Goal: Task Accomplishment & Management: Complete application form

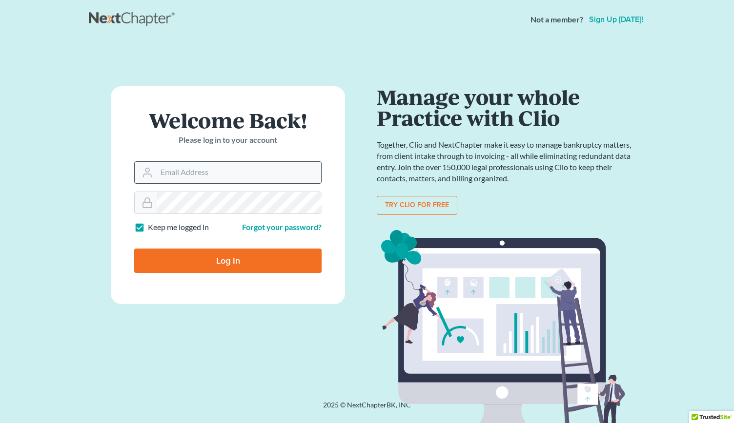
click at [166, 179] on input "Email Address" at bounding box center [239, 172] width 164 height 21
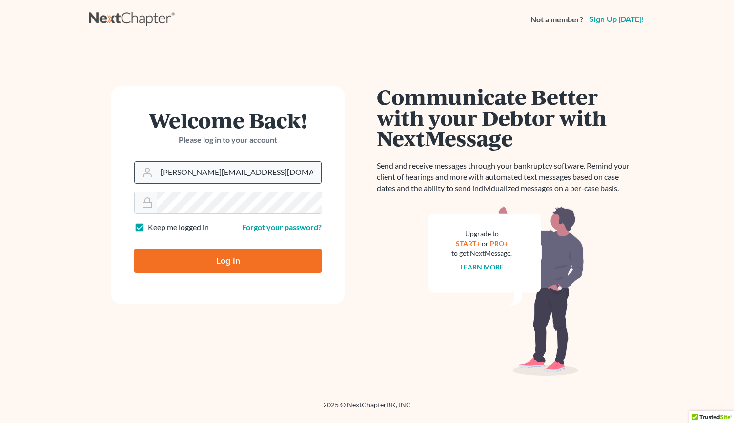
type input "[PERSON_NAME][EMAIL_ADDRESS][DOMAIN_NAME]"
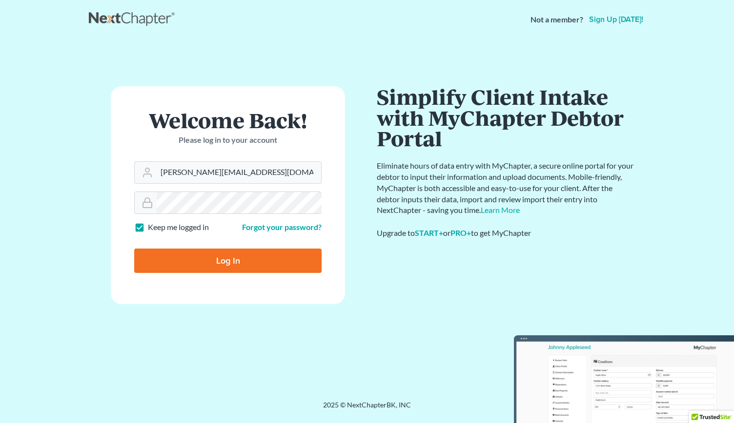
click at [194, 251] on input "Log In" at bounding box center [227, 261] width 187 height 24
type input "Thinking..."
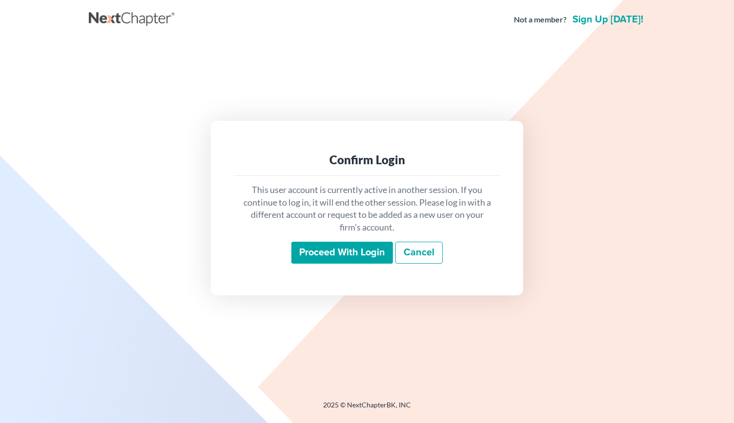
click at [329, 251] on input "Proceed with login" at bounding box center [341, 253] width 101 height 22
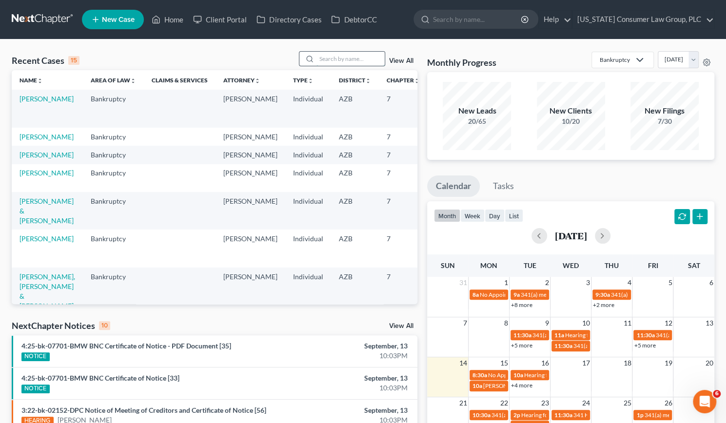
click at [332, 61] on input "search" at bounding box center [351, 59] width 68 height 14
type input "eastman"
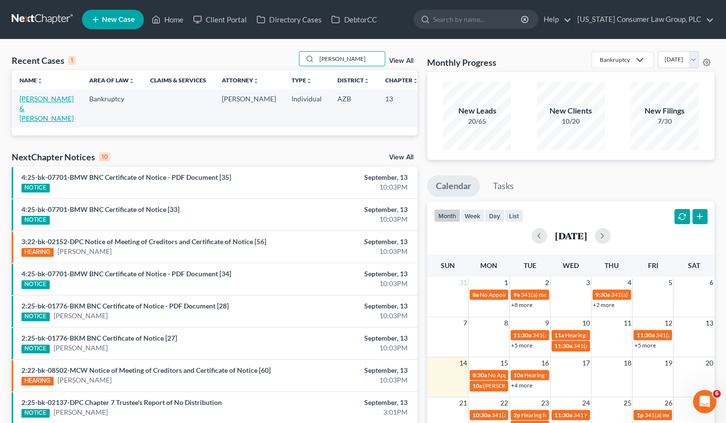
click at [39, 105] on link "Eastman, Matthew & Brittany" at bounding box center [47, 109] width 54 height 28
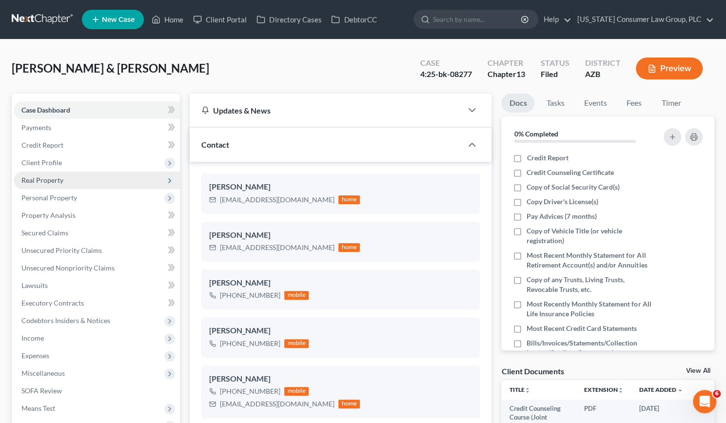
click at [49, 177] on span "Real Property" at bounding box center [42, 180] width 42 height 8
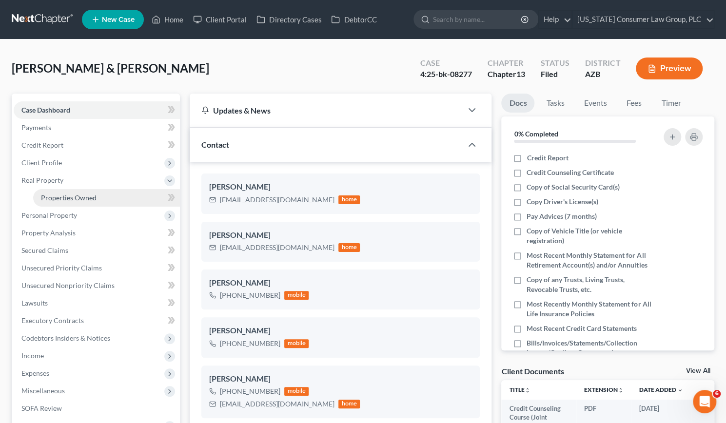
click at [66, 198] on span "Properties Owned" at bounding box center [69, 198] width 56 height 8
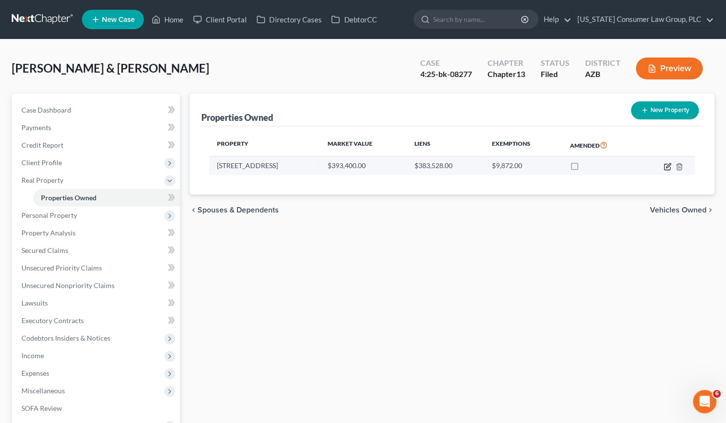
click at [666, 163] on icon "button" at bounding box center [668, 167] width 8 height 8
select select "3"
select select "2"
select select "0"
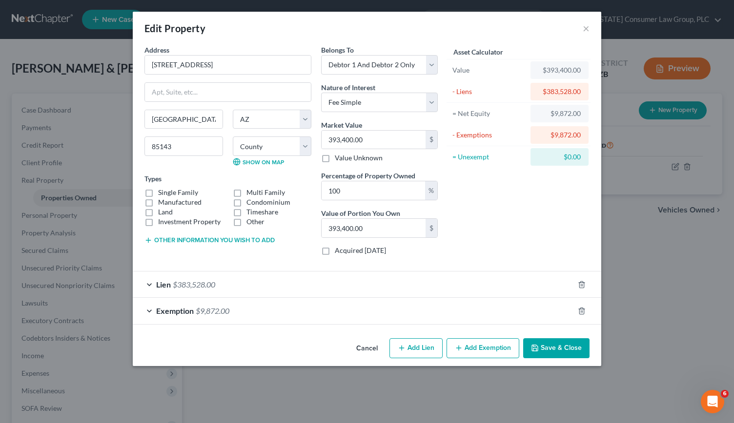
click at [553, 350] on button "Save & Close" at bounding box center [556, 349] width 66 height 20
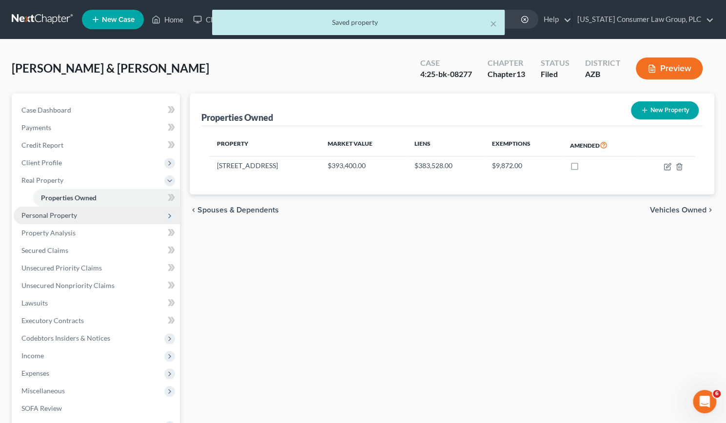
click at [65, 215] on span "Personal Property" at bounding box center [49, 215] width 56 height 8
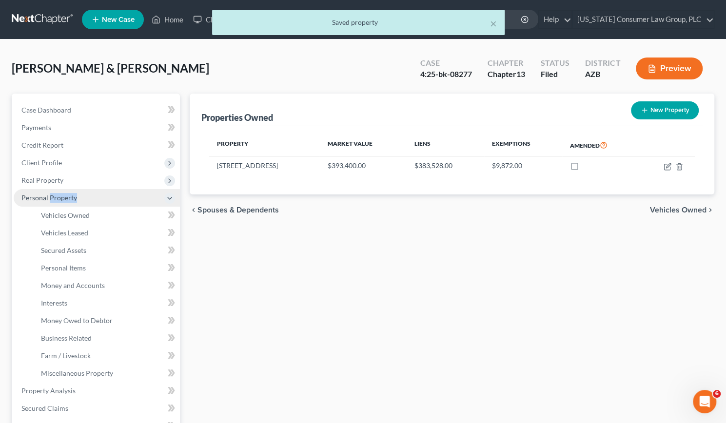
click at [65, 207] on span "Personal Property" at bounding box center [97, 198] width 166 height 18
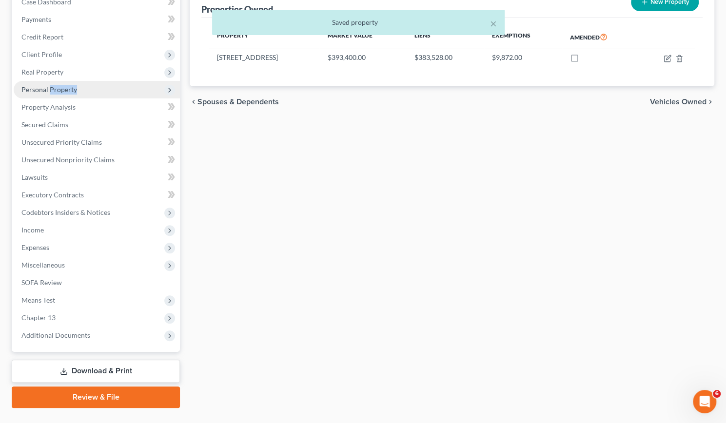
scroll to position [110, 0]
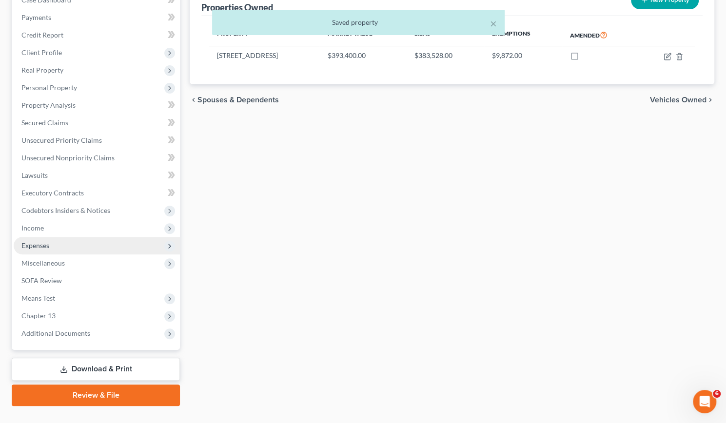
click at [35, 241] on span "Expenses" at bounding box center [35, 245] width 28 height 8
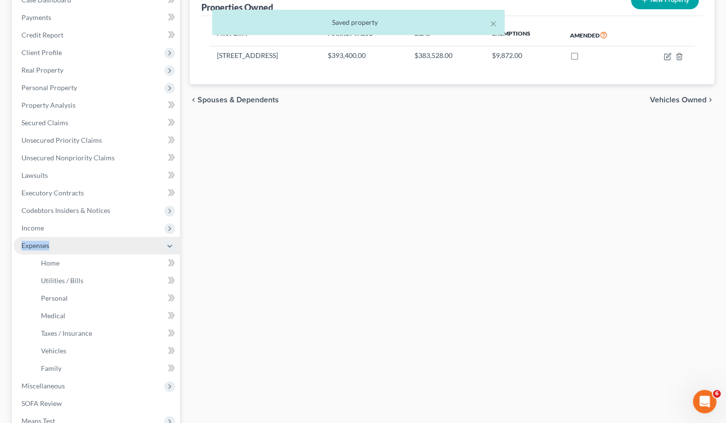
click at [35, 241] on span "Expenses" at bounding box center [35, 245] width 28 height 8
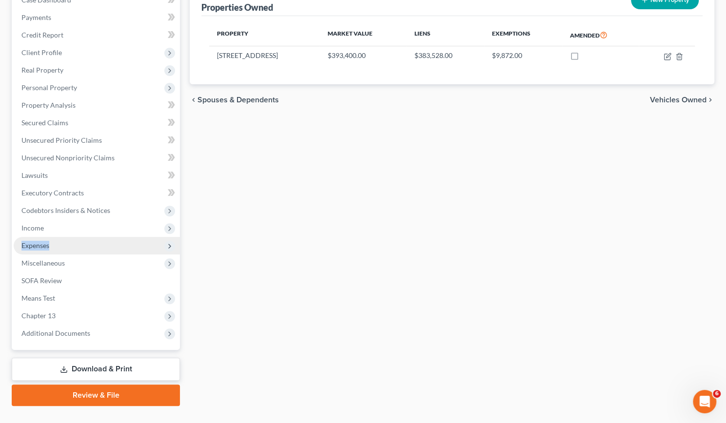
click at [35, 243] on span "Expenses" at bounding box center [35, 245] width 28 height 8
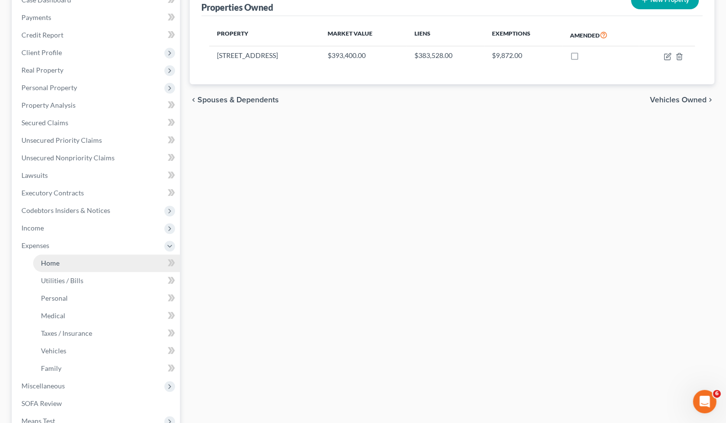
click at [48, 261] on span "Home" at bounding box center [50, 263] width 19 height 8
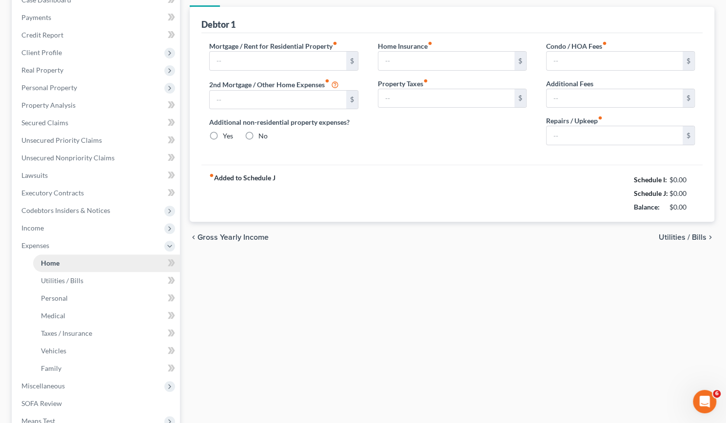
scroll to position [29, 0]
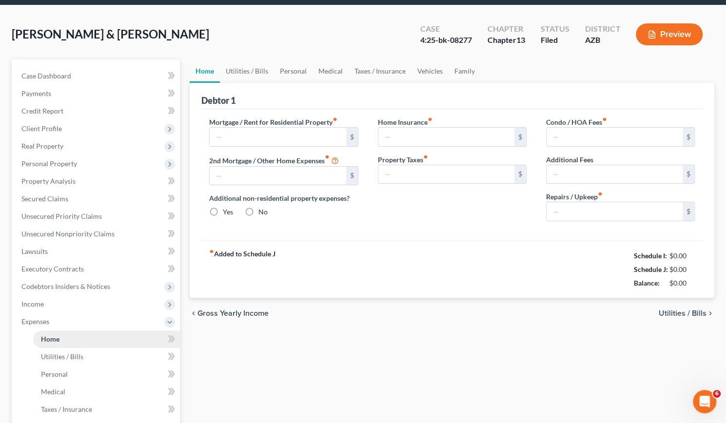
type input "2,507.00"
type input "0.00"
radio input "true"
type input "0.00"
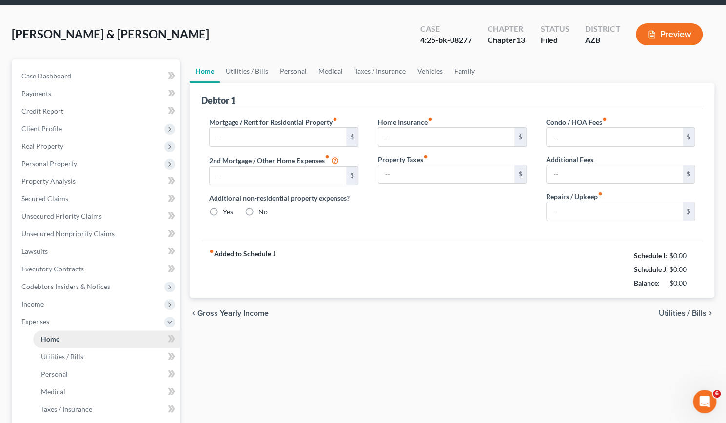
type input "80.00"
type input "0.00"
type input "200.00"
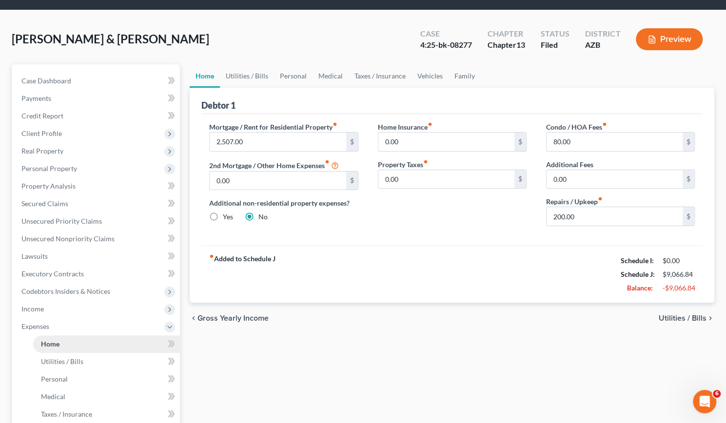
scroll to position [0, 0]
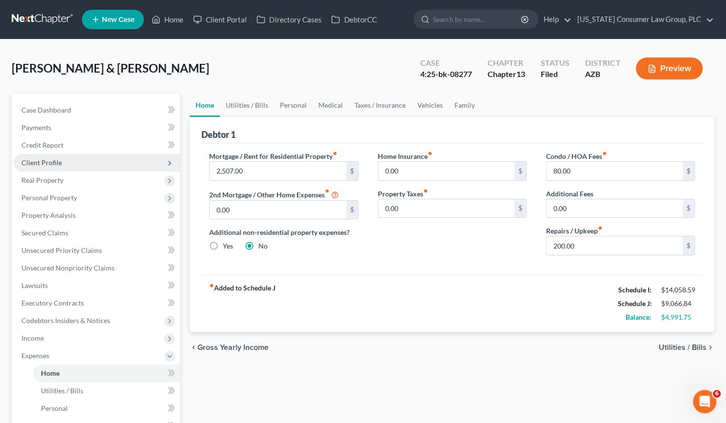
click at [47, 163] on span "Client Profile" at bounding box center [41, 163] width 40 height 8
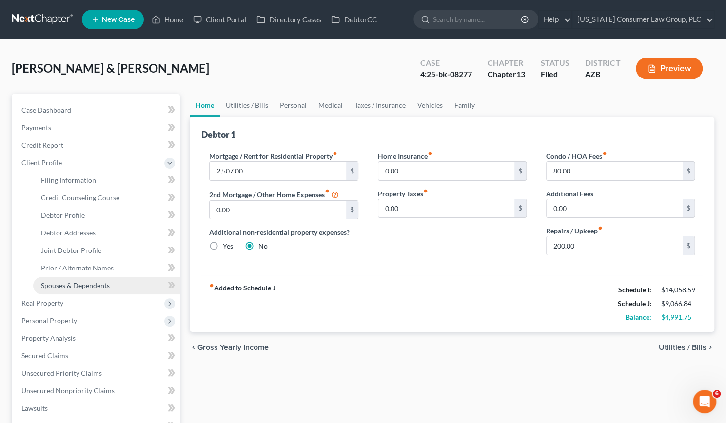
click at [74, 285] on span "Spouses & Dependents" at bounding box center [75, 285] width 69 height 8
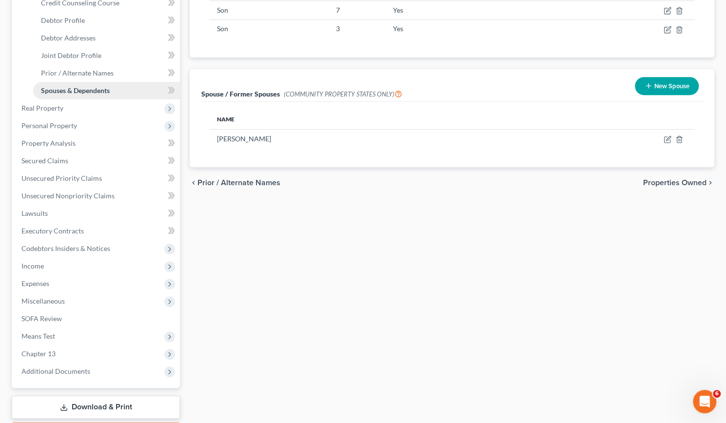
scroll to position [196, 0]
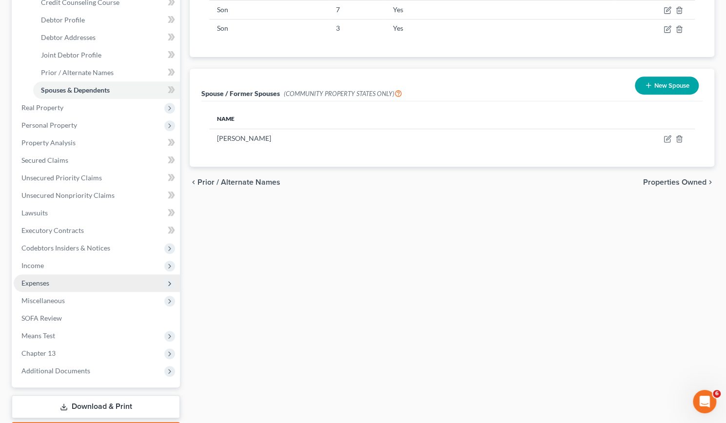
click at [64, 283] on span "Expenses" at bounding box center [97, 284] width 166 height 18
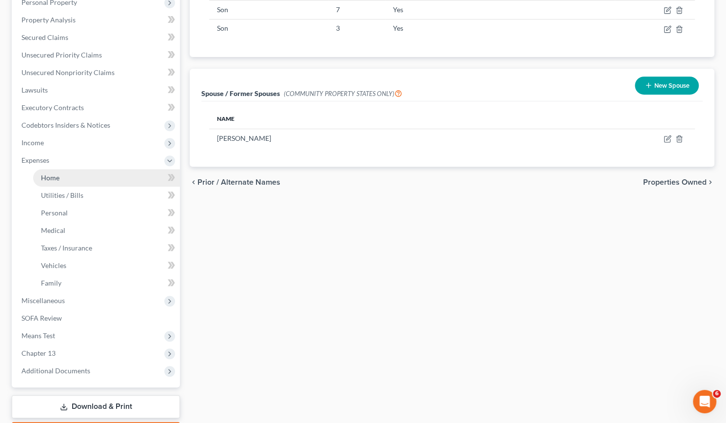
click at [49, 180] on span "Home" at bounding box center [50, 178] width 19 height 8
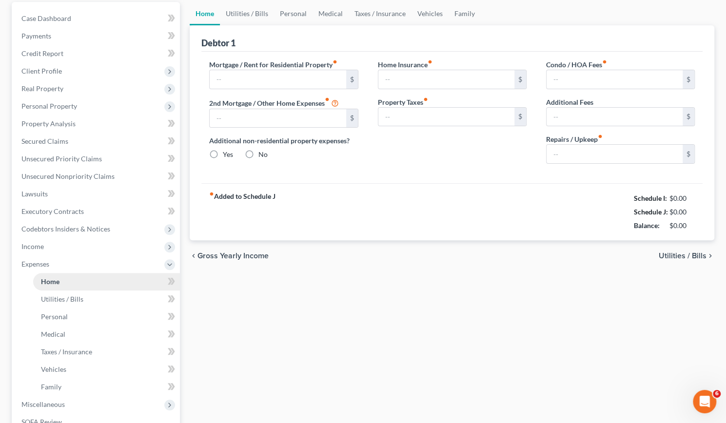
type input "2,507.00"
type input "0.00"
radio input "true"
type input "0.00"
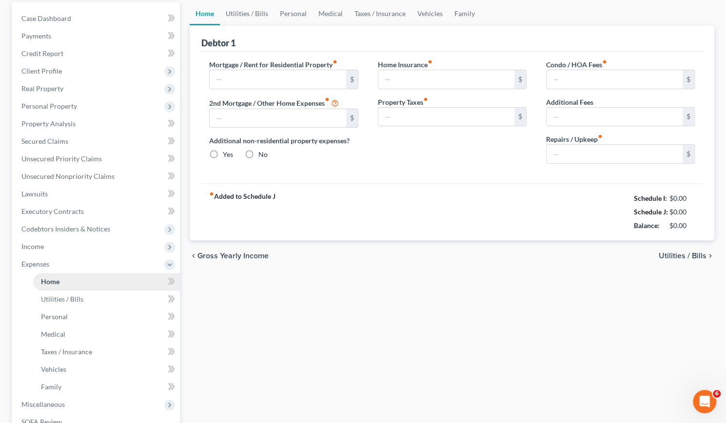
type input "80.00"
type input "0.00"
type input "200.00"
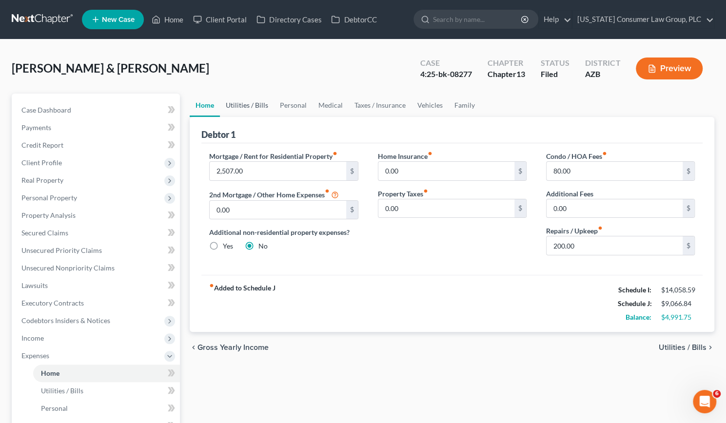
click at [247, 104] on link "Utilities / Bills" at bounding box center [247, 105] width 54 height 23
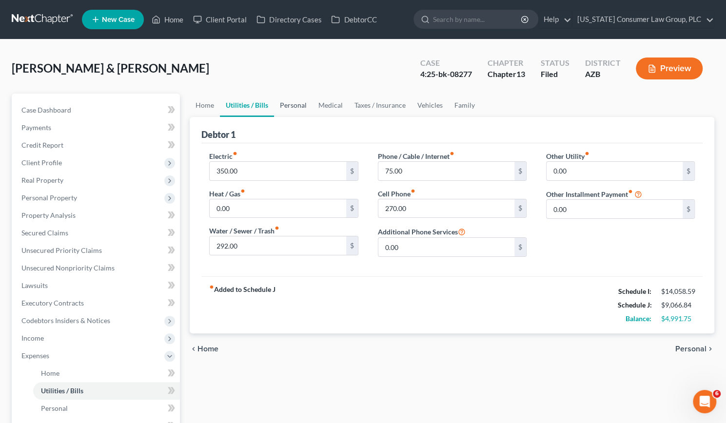
click at [296, 109] on link "Personal" at bounding box center [293, 105] width 39 height 23
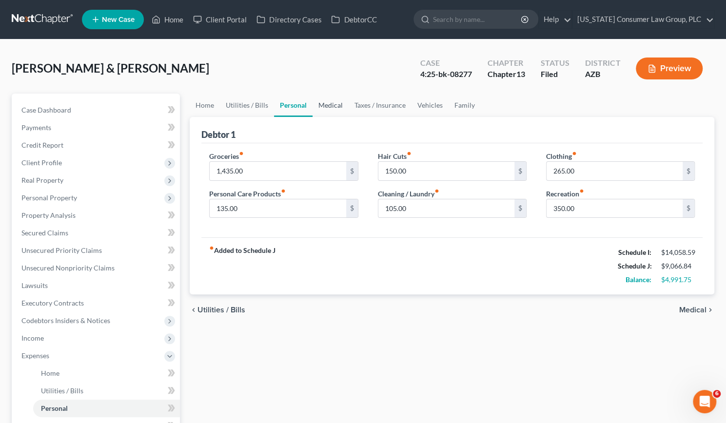
click at [327, 107] on link "Medical" at bounding box center [331, 105] width 36 height 23
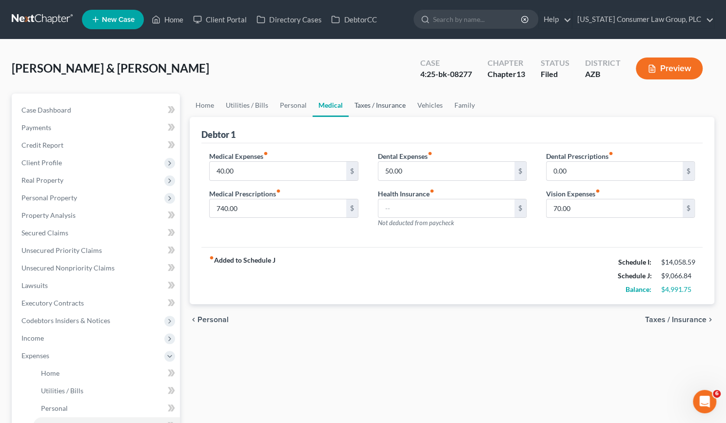
click at [382, 105] on link "Taxes / Insurance" at bounding box center [380, 105] width 63 height 23
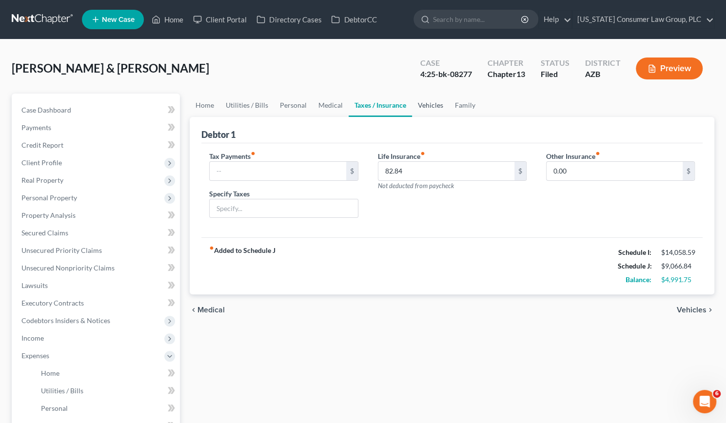
click at [435, 105] on link "Vehicles" at bounding box center [430, 105] width 37 height 23
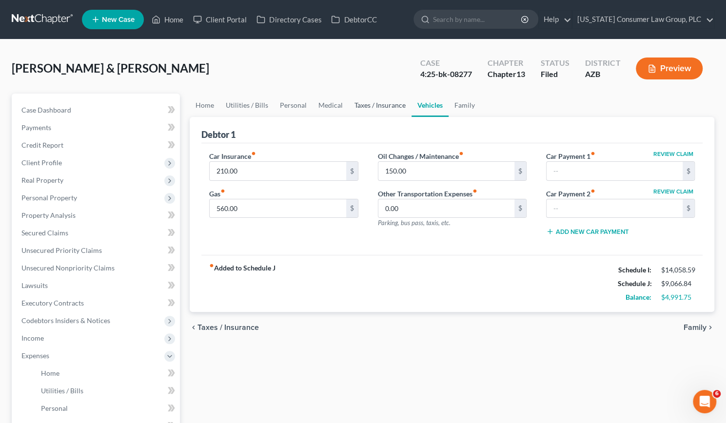
click at [386, 110] on link "Taxes / Insurance" at bounding box center [380, 105] width 63 height 23
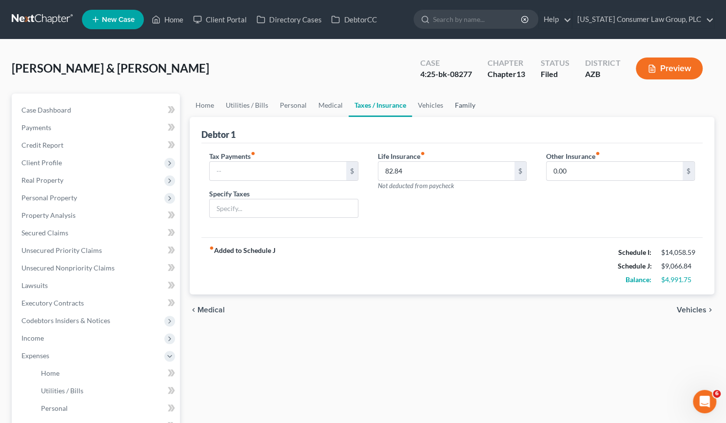
click at [463, 104] on link "Family" at bounding box center [465, 105] width 32 height 23
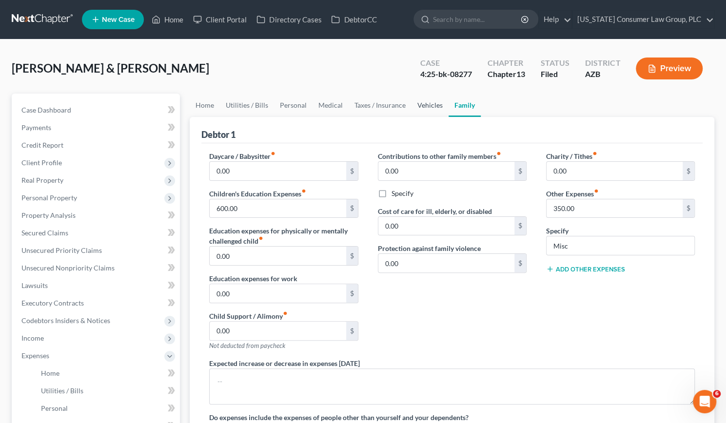
click at [422, 106] on link "Vehicles" at bounding box center [430, 105] width 37 height 23
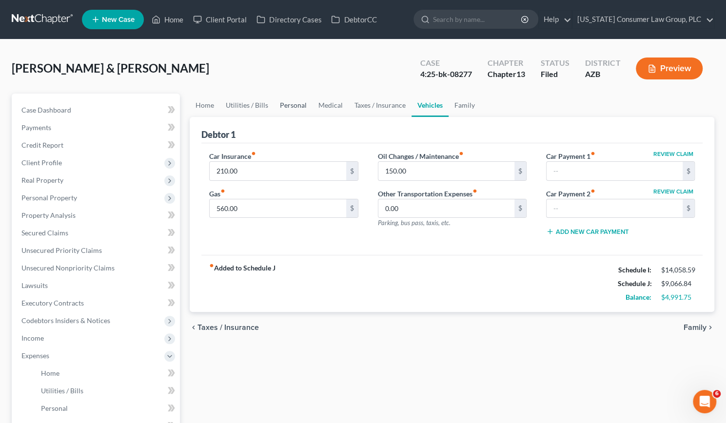
click at [291, 106] on link "Personal" at bounding box center [293, 105] width 39 height 23
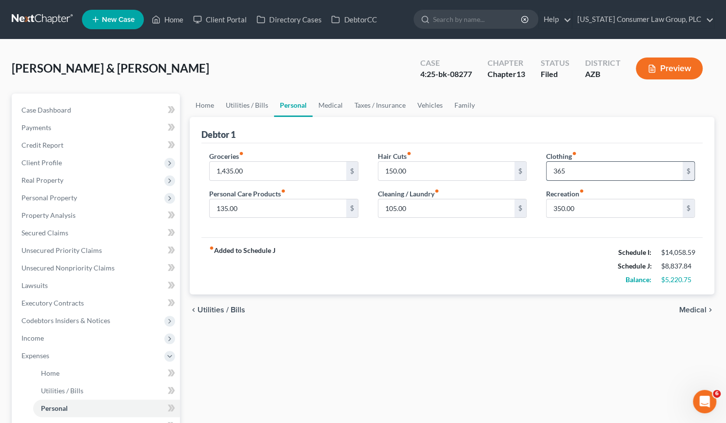
type input "365"
click at [335, 103] on link "Medical" at bounding box center [331, 105] width 36 height 23
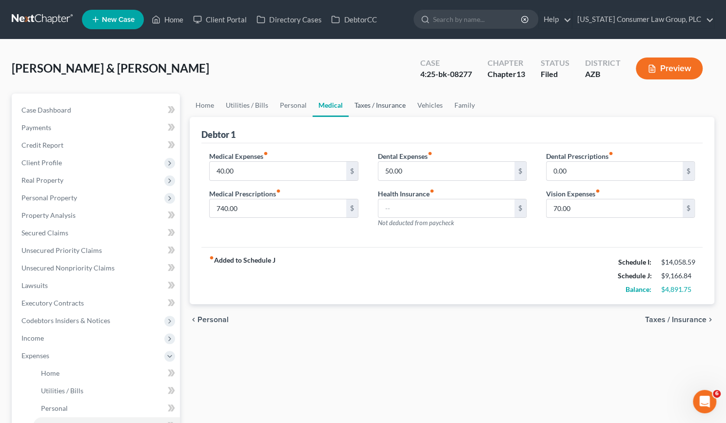
click at [367, 105] on link "Taxes / Insurance" at bounding box center [380, 105] width 63 height 23
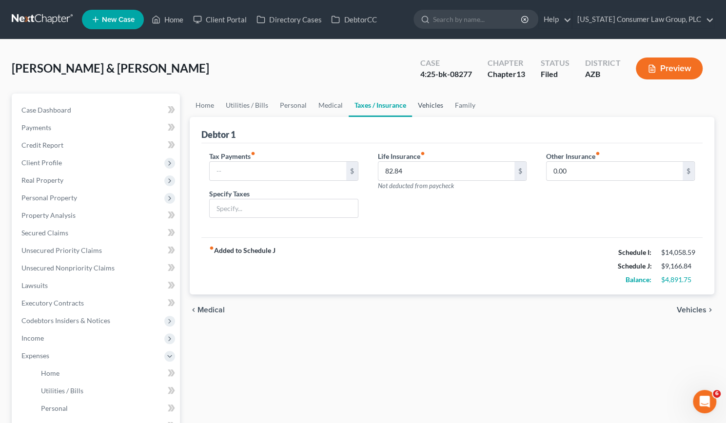
click at [435, 103] on link "Vehicles" at bounding box center [430, 105] width 37 height 23
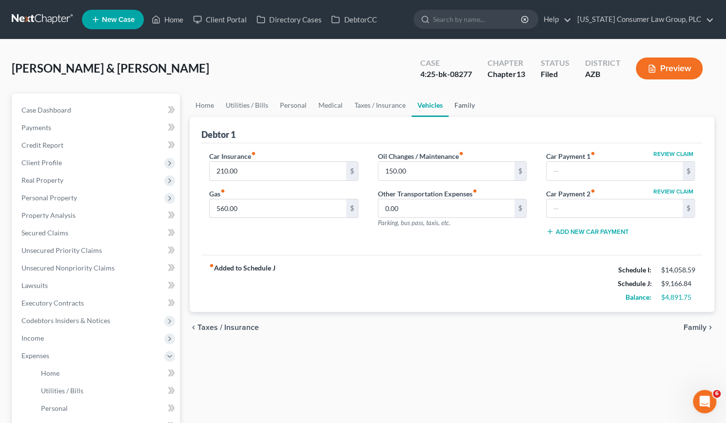
click at [457, 110] on link "Family" at bounding box center [465, 105] width 32 height 23
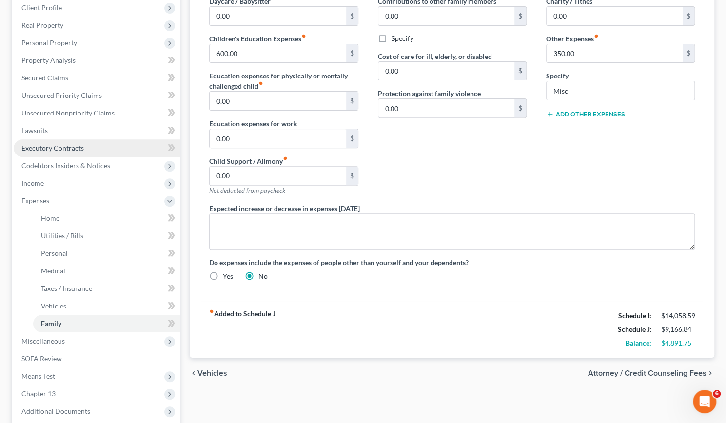
scroll to position [156, 0]
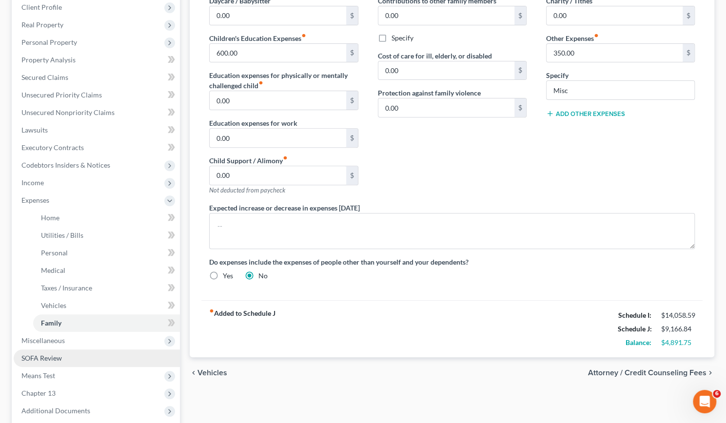
click at [30, 352] on link "SOFA Review" at bounding box center [97, 359] width 166 height 18
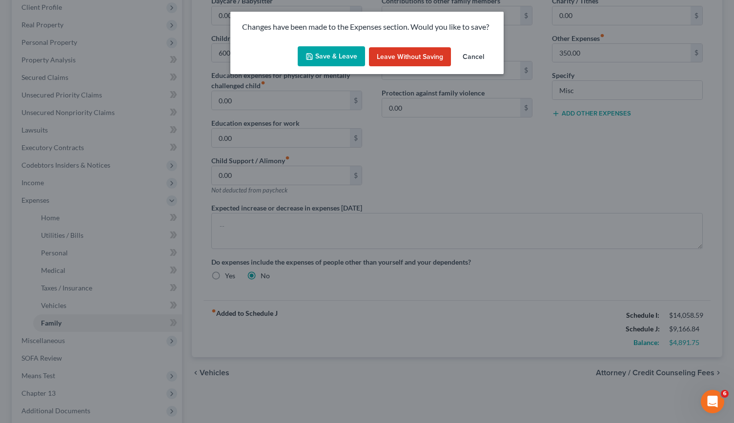
click at [330, 55] on button "Save & Leave" at bounding box center [331, 56] width 67 height 20
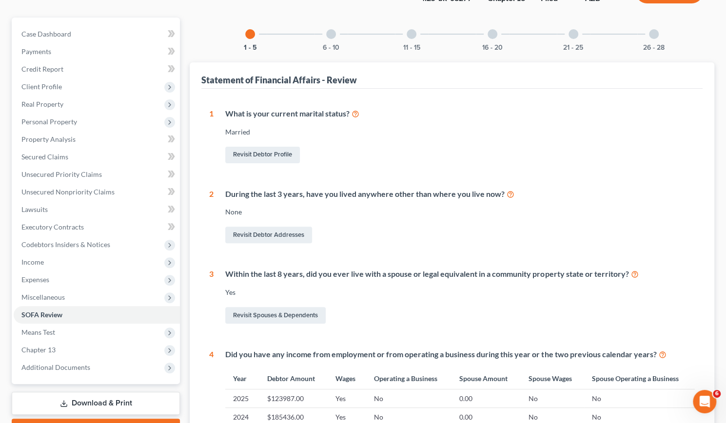
scroll to position [75, 0]
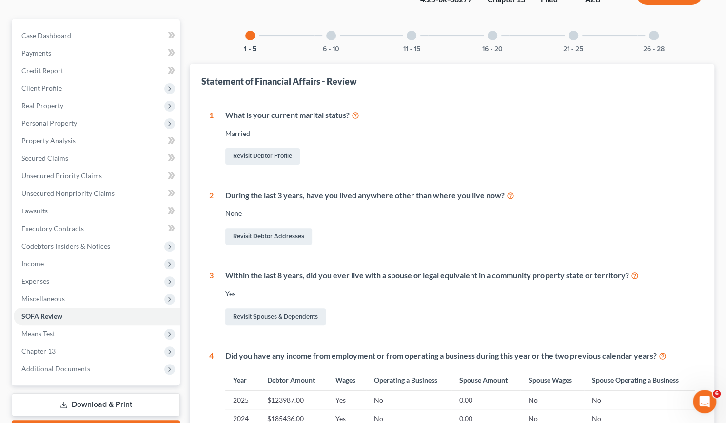
click at [331, 29] on div "6 - 10" at bounding box center [331, 35] width 33 height 33
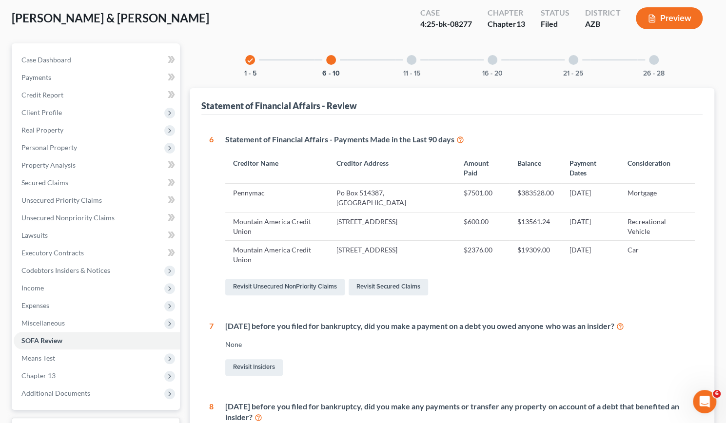
scroll to position [45, 0]
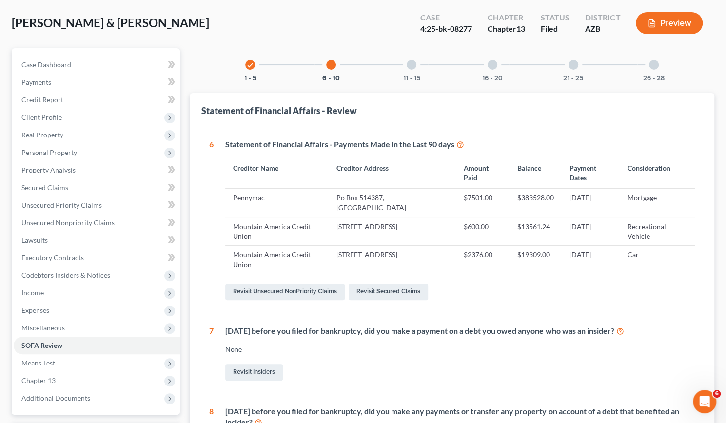
click at [415, 63] on div at bounding box center [412, 65] width 10 height 10
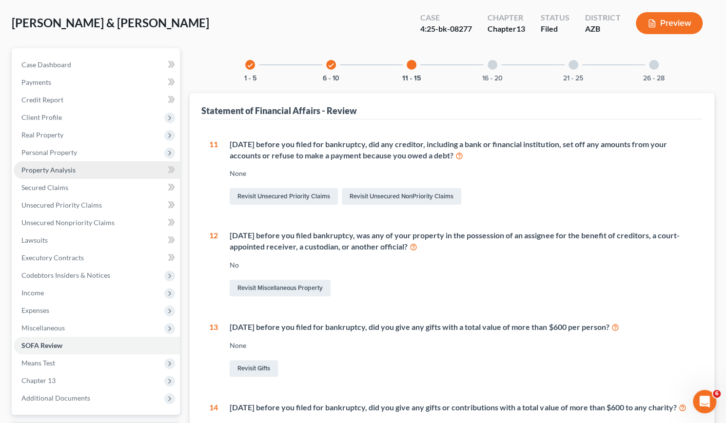
click at [53, 170] on span "Property Analysis" at bounding box center [48, 170] width 54 height 8
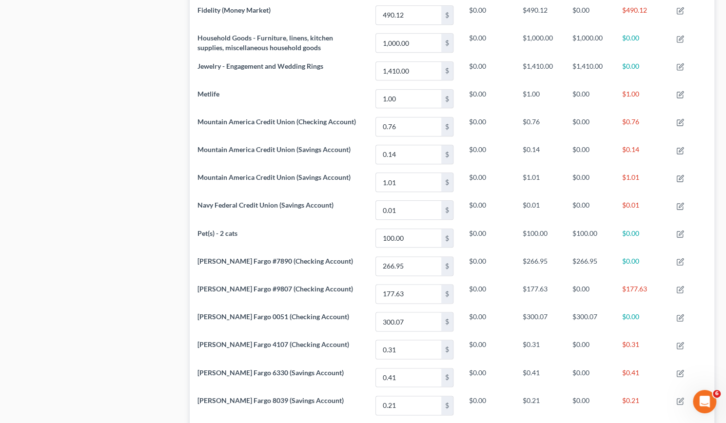
scroll to position [648, 0]
